Goal: Task Accomplishment & Management: Complete application form

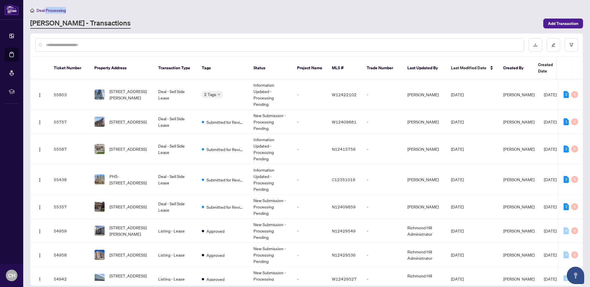
scroll to position [187, 0]
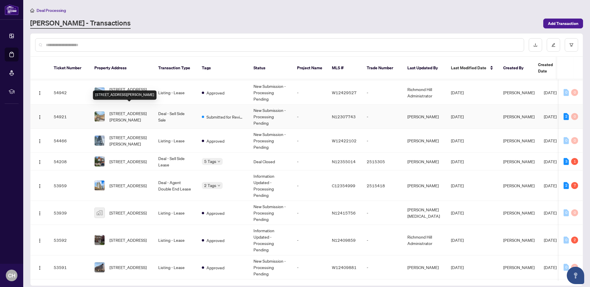
click at [127, 111] on span "[STREET_ADDRESS][PERSON_NAME]" at bounding box center [128, 116] width 39 height 13
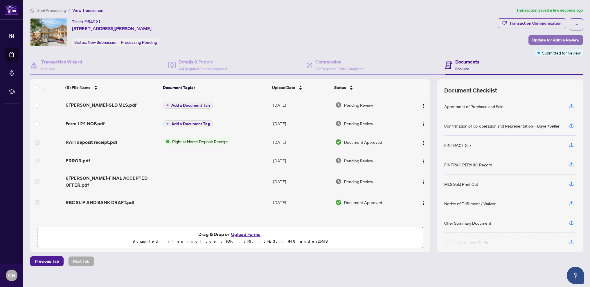
click at [545, 41] on span "Update for Admin Review" at bounding box center [555, 39] width 47 height 9
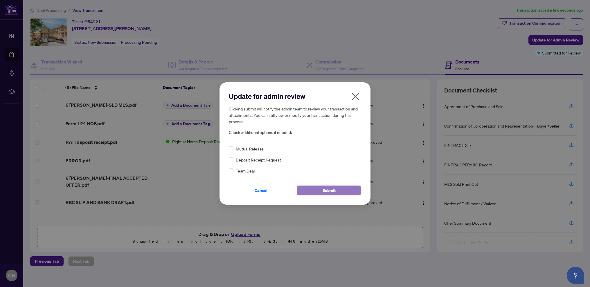
click at [325, 189] on span "Submit" at bounding box center [328, 190] width 13 height 9
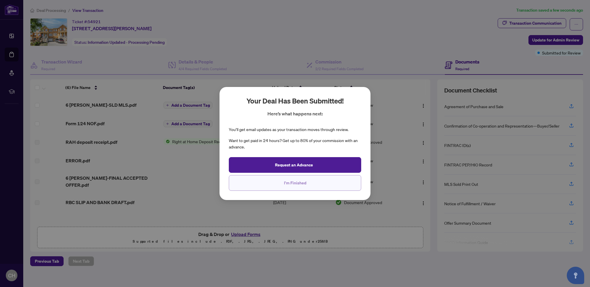
click at [312, 181] on button "I'm Finished" at bounding box center [295, 183] width 132 height 16
